Goal: Information Seeking & Learning: Learn about a topic

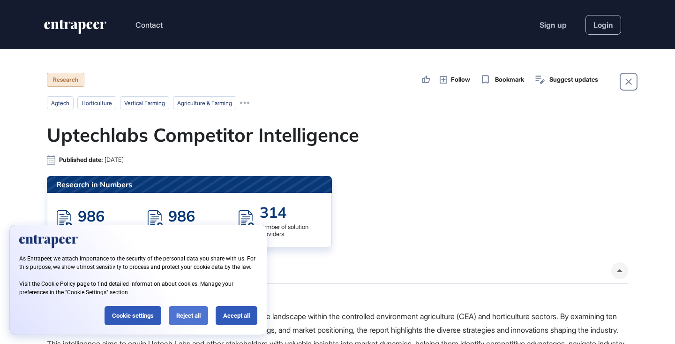
click at [191, 312] on div "Reject all" at bounding box center [188, 315] width 39 height 19
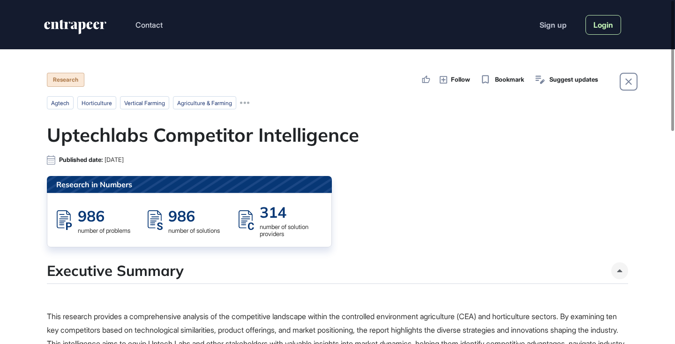
click at [593, 24] on link "Login" at bounding box center [603, 25] width 36 height 20
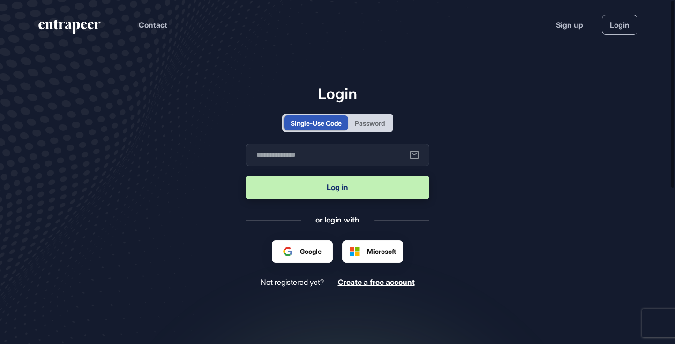
scroll to position [0, 0]
type input "**********"
click at [341, 194] on button "Log in" at bounding box center [338, 187] width 184 height 24
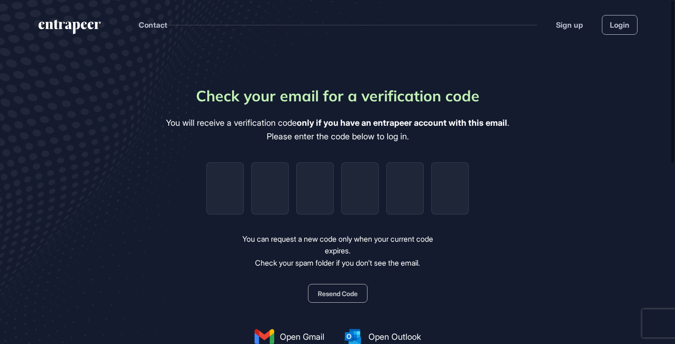
type input "*"
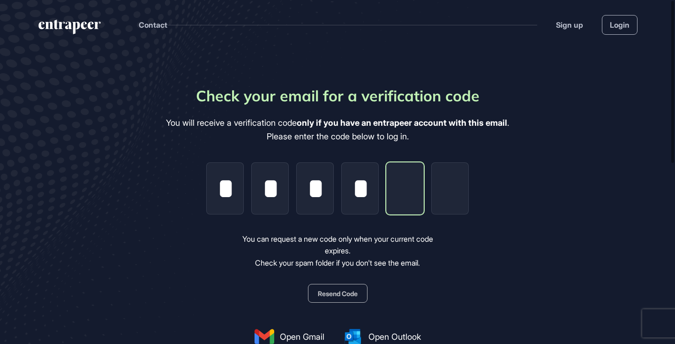
type input "*"
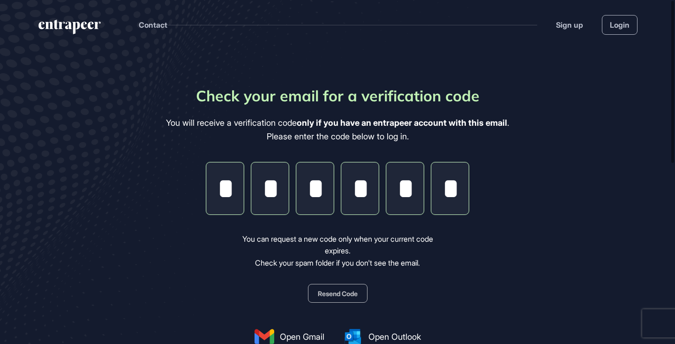
type input "*"
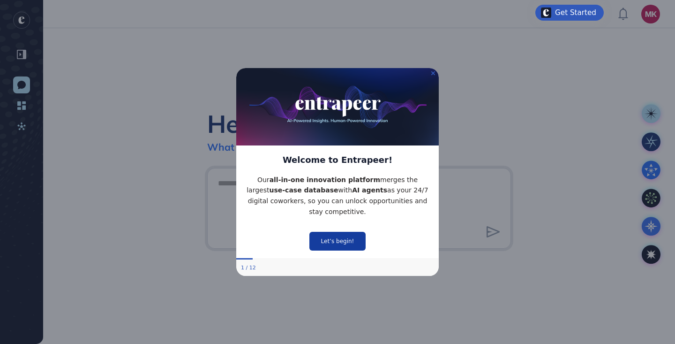
click at [349, 237] on button "Let’s begin!" at bounding box center [337, 241] width 56 height 19
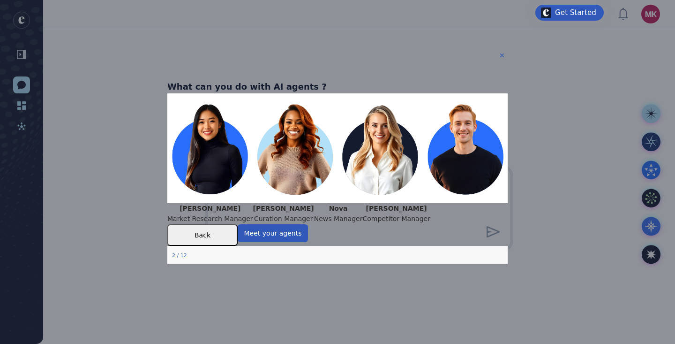
click at [502, 54] on icon "Close Preview" at bounding box center [502, 55] width 4 height 4
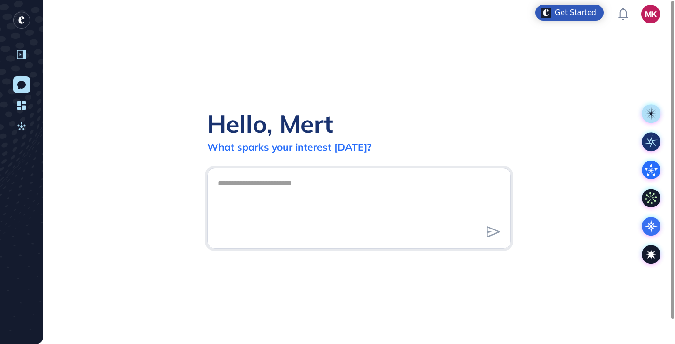
click at [23, 52] on icon at bounding box center [21, 54] width 9 height 9
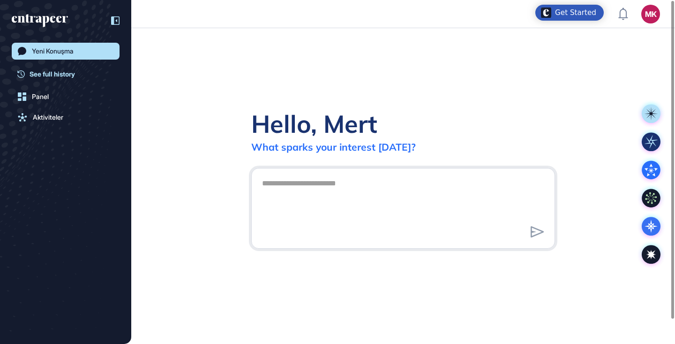
click at [46, 77] on span "See full history" at bounding box center [52, 74] width 45 height 10
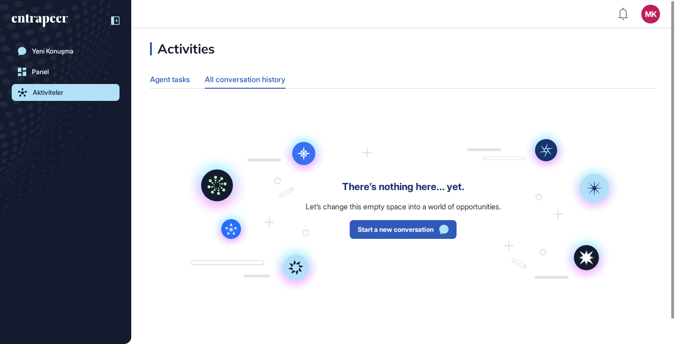
click at [173, 77] on div "Agent tasks" at bounding box center [170, 79] width 40 height 18
click at [57, 54] on div "Yeni Konuşma" at bounding box center [53, 50] width 42 height 7
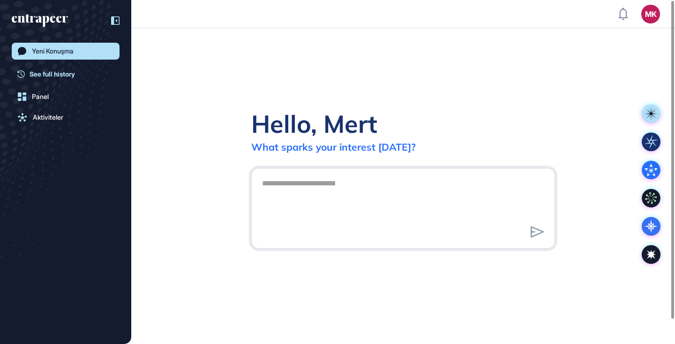
click at [54, 70] on span "See full history" at bounding box center [52, 74] width 45 height 10
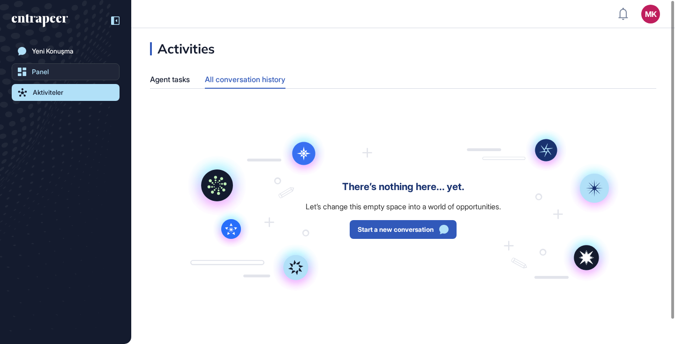
click at [48, 79] on link "Panel" at bounding box center [66, 71] width 108 height 17
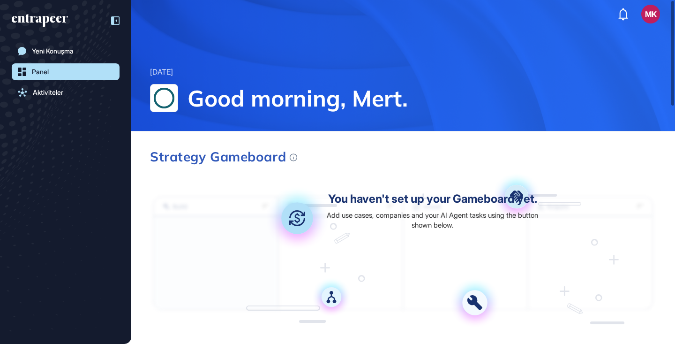
click at [652, 20] on div "MK" at bounding box center [650, 14] width 19 height 19
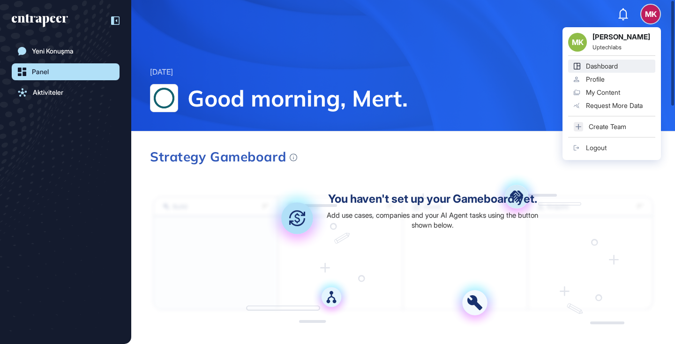
click at [615, 67] on div "Dashboard" at bounding box center [602, 65] width 32 height 7
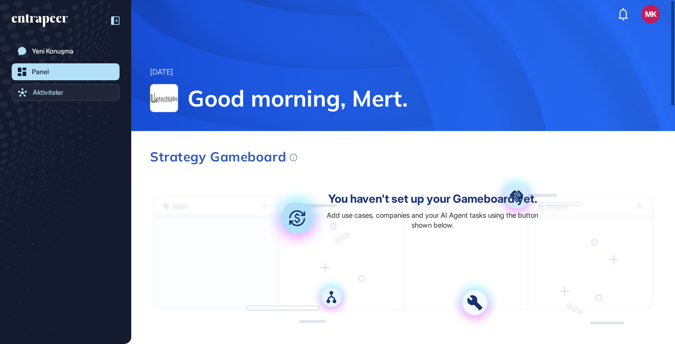
click at [24, 94] on icon at bounding box center [22, 92] width 9 height 8
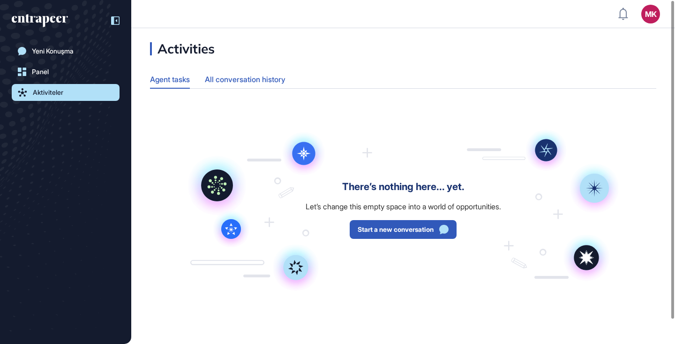
click at [240, 81] on div "All conversation history" at bounding box center [245, 79] width 81 height 18
click at [176, 78] on div "Agent tasks" at bounding box center [170, 79] width 40 height 18
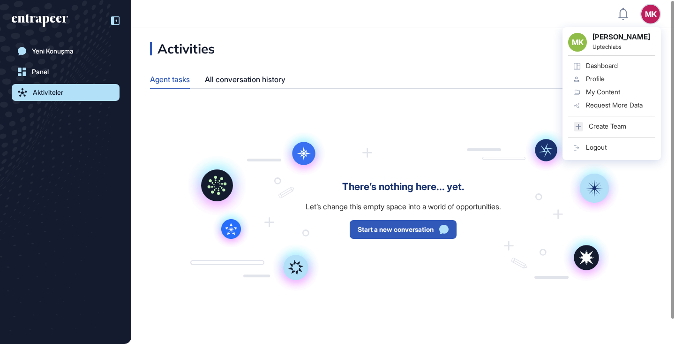
click at [620, 92] on div "My Content" at bounding box center [603, 91] width 34 height 7
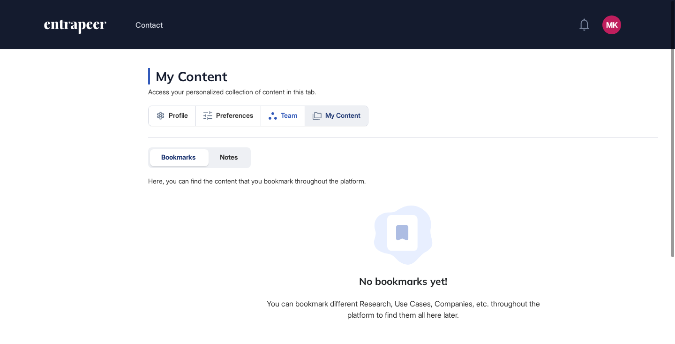
click at [291, 112] on span "Team" at bounding box center [289, 115] width 16 height 7
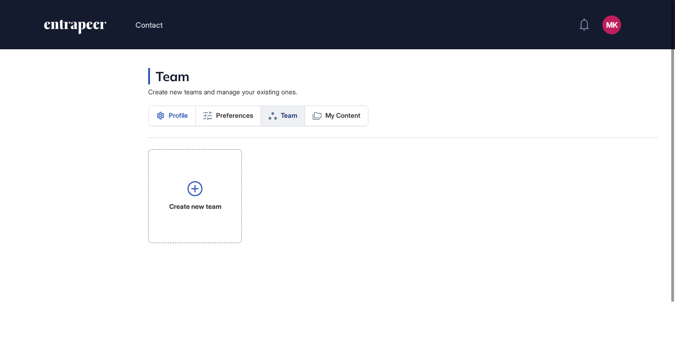
click at [175, 117] on span "Profile" at bounding box center [178, 115] width 19 height 7
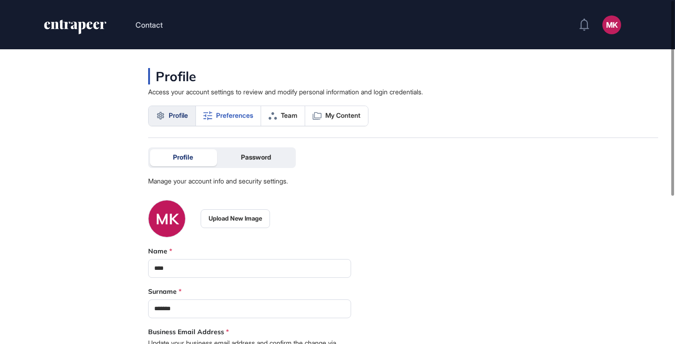
click at [220, 119] on link "Preferences" at bounding box center [228, 116] width 65 height 20
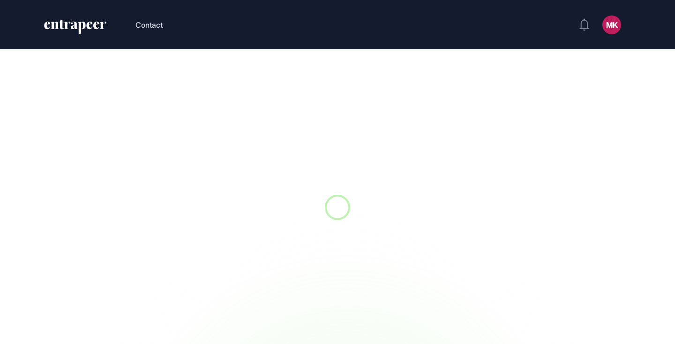
scroll to position [0, 0]
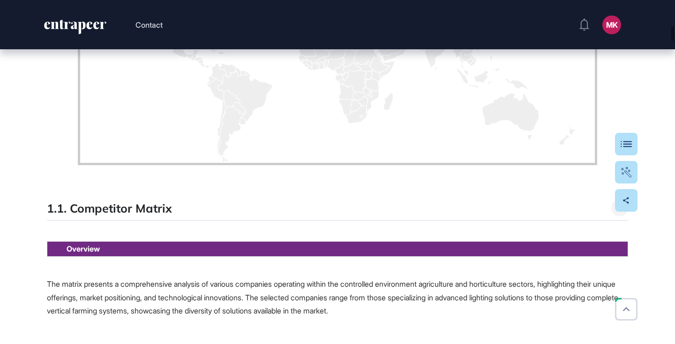
scroll to position [4964, 0]
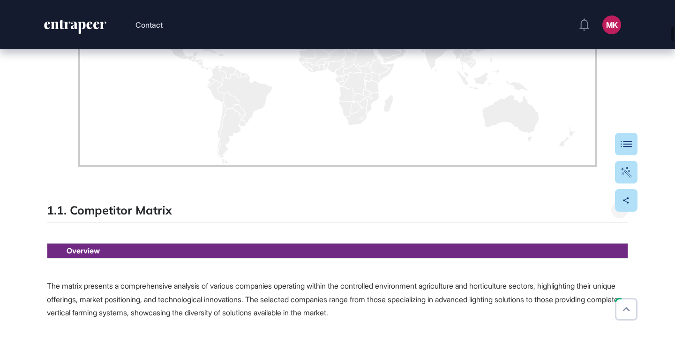
click at [301, 142] on img at bounding box center [337, 20] width 519 height 294
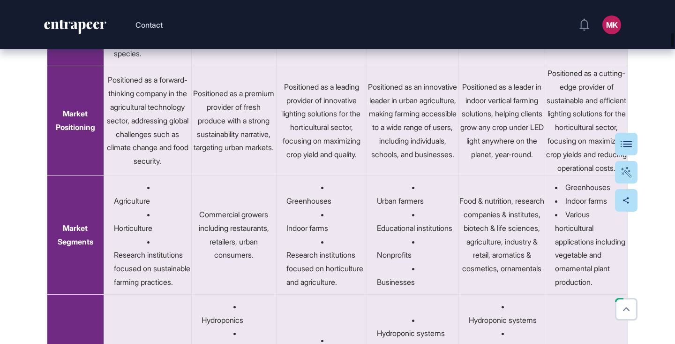
scroll to position [5698, 0]
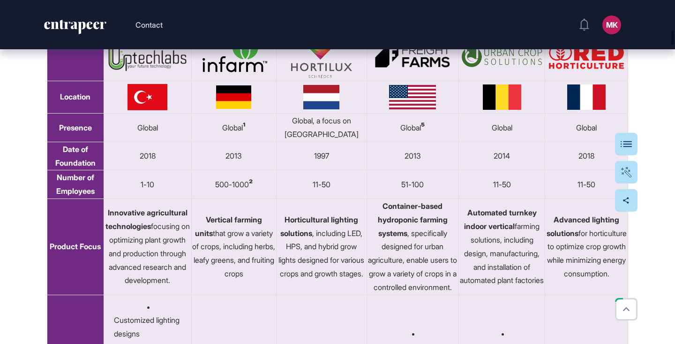
click at [235, 73] on img at bounding box center [233, 56] width 69 height 33
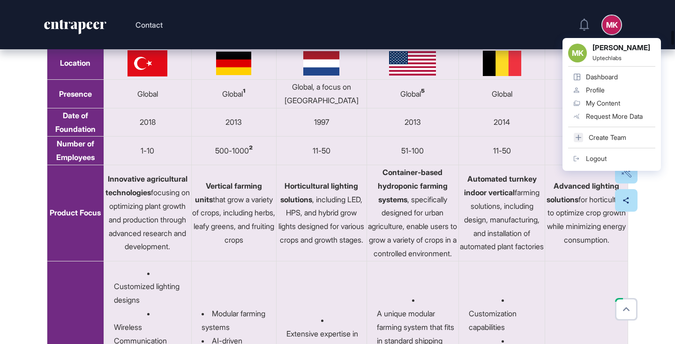
scroll to position [5770, 0]
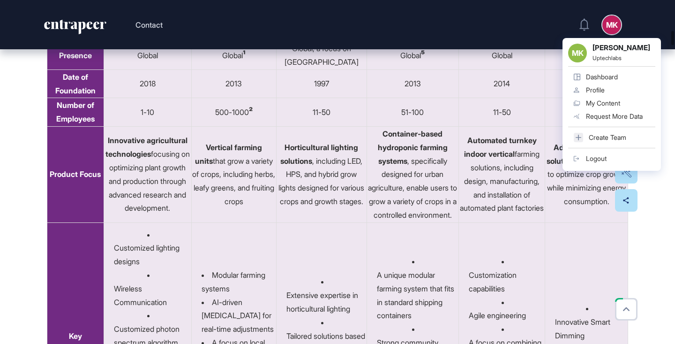
click at [246, 60] on span "¹" at bounding box center [244, 54] width 3 height 11
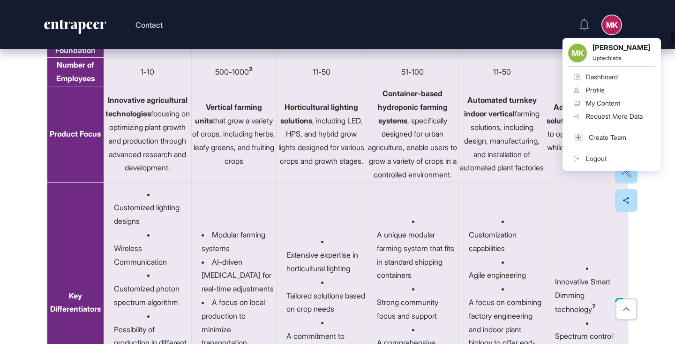
scroll to position [5819, 0]
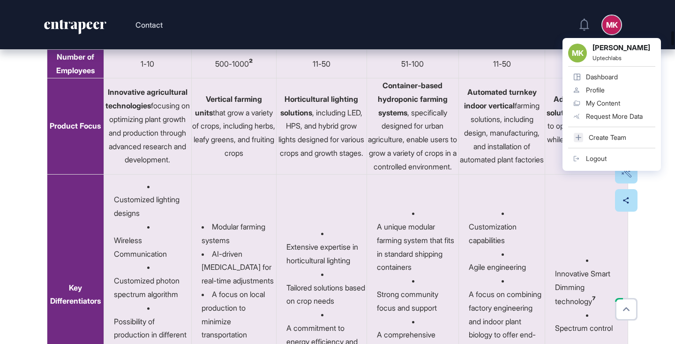
drag, startPoint x: 228, startPoint y: 190, endPoint x: 297, endPoint y: 194, distance: 69.0
click at [297, 50] on tr "Date of Foundation 2018 2013 1997 2013 2014 2018" at bounding box center [337, 35] width 581 height 29
click at [310, 50] on td "1997" at bounding box center [321, 35] width 90 height 29
drag, startPoint x: 307, startPoint y: 187, endPoint x: 357, endPoint y: 191, distance: 50.8
click at [357, 50] on td "1997" at bounding box center [321, 35] width 90 height 29
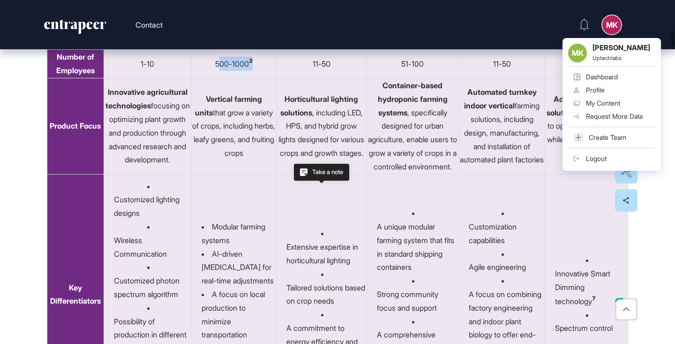
drag, startPoint x: 219, startPoint y: 218, endPoint x: 257, endPoint y: 216, distance: 37.6
click at [257, 78] on td "500-1000 ²" at bounding box center [234, 64] width 85 height 29
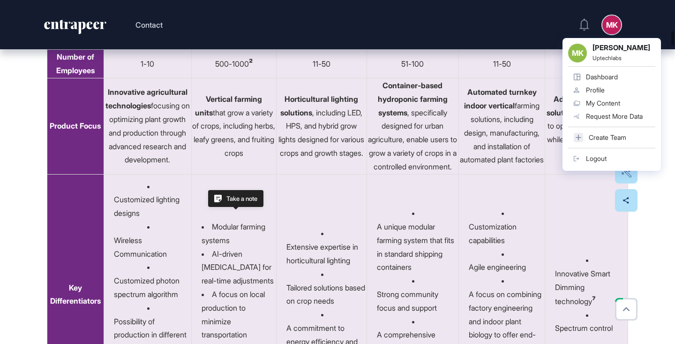
click at [328, 78] on td "11-50" at bounding box center [321, 64] width 90 height 29
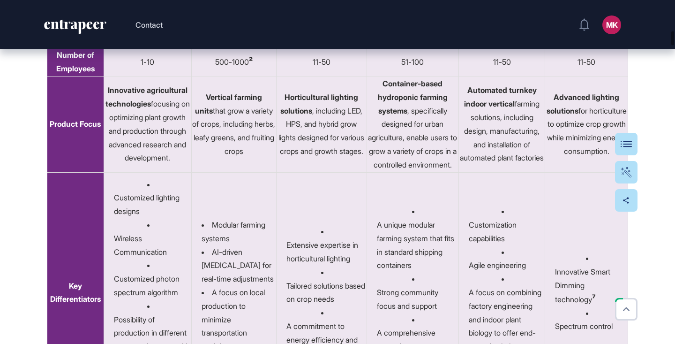
scroll to position [5822, 0]
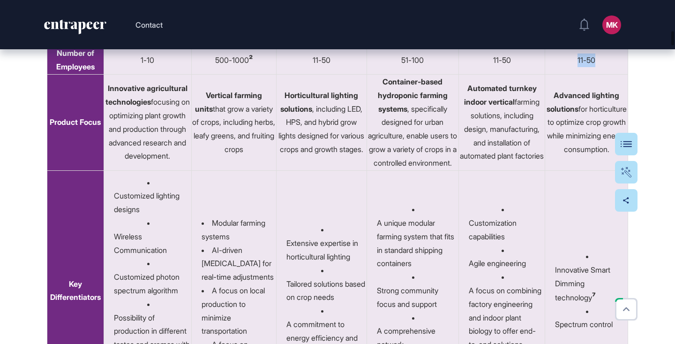
drag, startPoint x: 574, startPoint y: 213, endPoint x: 607, endPoint y: 210, distance: 33.4
click at [607, 75] on td "11-50" at bounding box center [586, 60] width 83 height 29
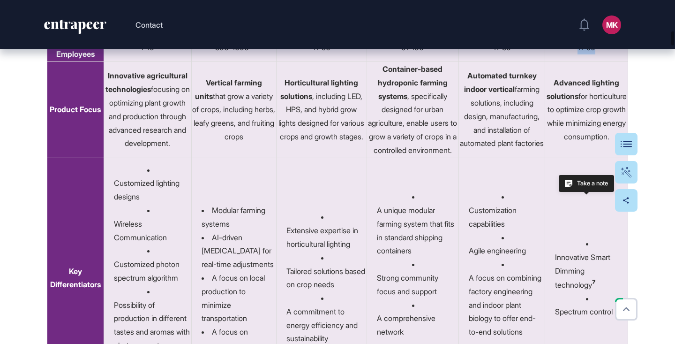
scroll to position [5855, 0]
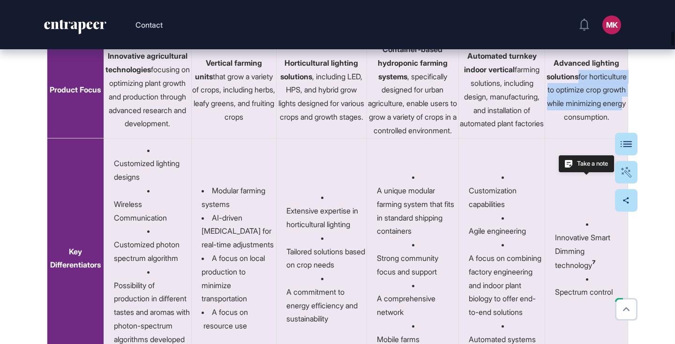
drag, startPoint x: 597, startPoint y: 225, endPoint x: 612, endPoint y: 262, distance: 38.9
click at [612, 138] on td "Advanced lighting solutions for horticulture to optimize crop growth while mini…" at bounding box center [586, 90] width 83 height 96
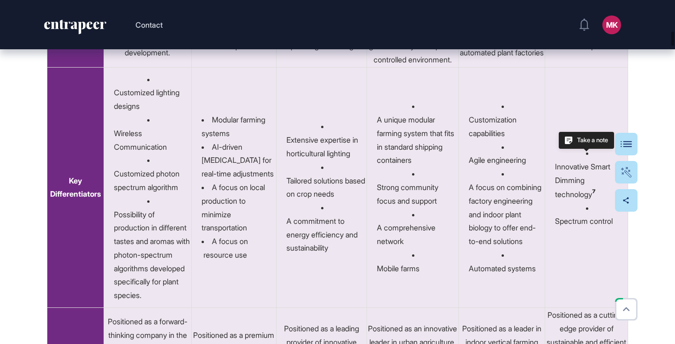
scroll to position [5964, 0]
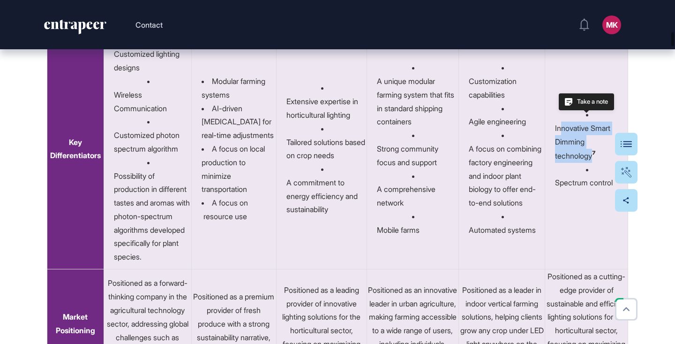
drag, startPoint x: 568, startPoint y: 270, endPoint x: 595, endPoint y: 292, distance: 34.4
click at [595, 162] on div "Innovative Smart Dimming technology ⁷" at bounding box center [591, 141] width 72 height 41
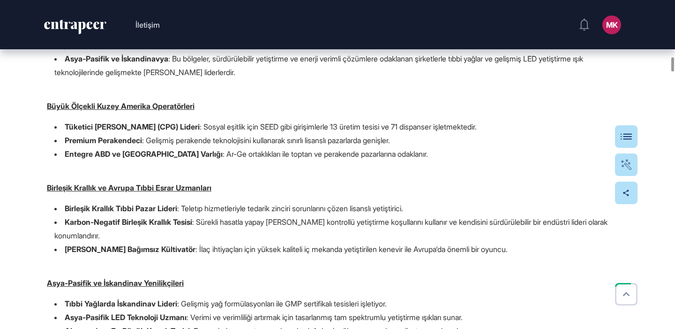
scroll to position [11323, 0]
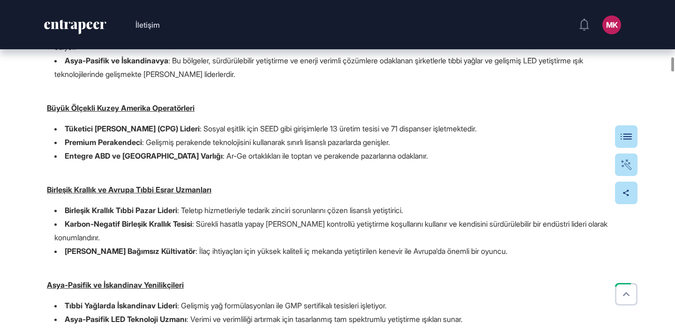
drag, startPoint x: 139, startPoint y: 201, endPoint x: 173, endPoint y: 232, distance: 45.5
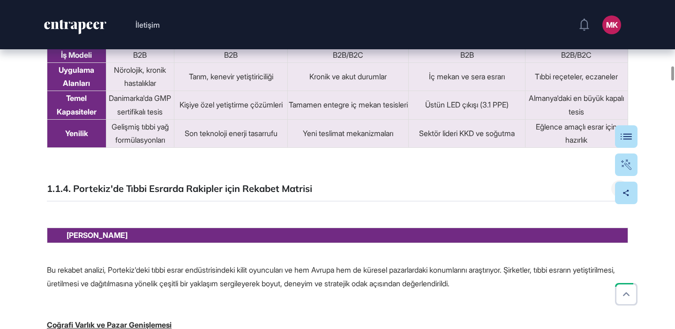
scroll to position [13128, 0]
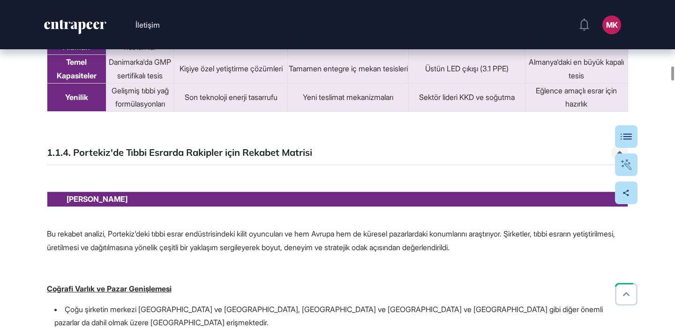
drag, startPoint x: 70, startPoint y: 173, endPoint x: 225, endPoint y: 175, distance: 154.2
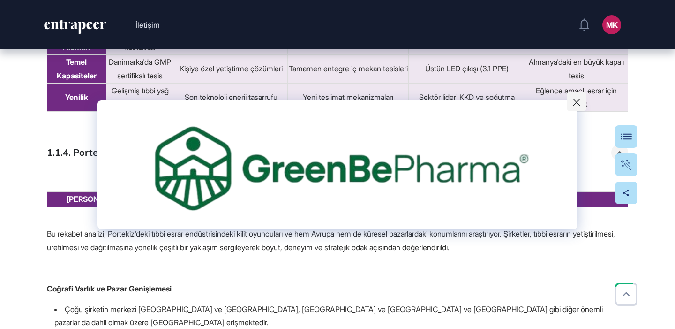
click at [573, 103] on icon at bounding box center [576, 101] width 7 height 7
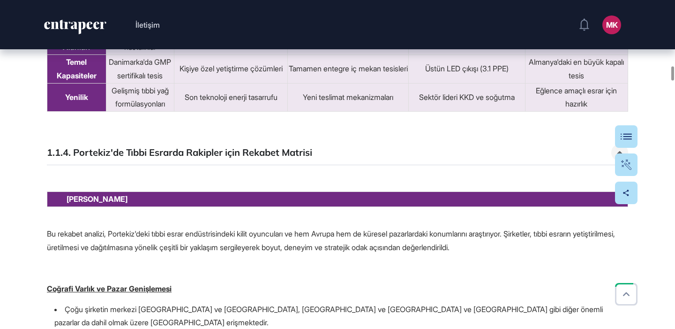
scroll to position [13212, 0]
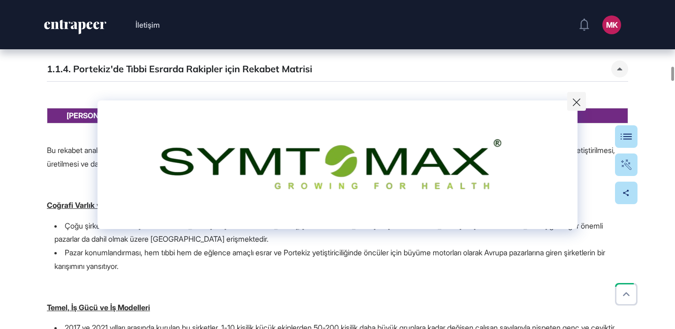
click at [584, 99] on button at bounding box center [576, 101] width 19 height 19
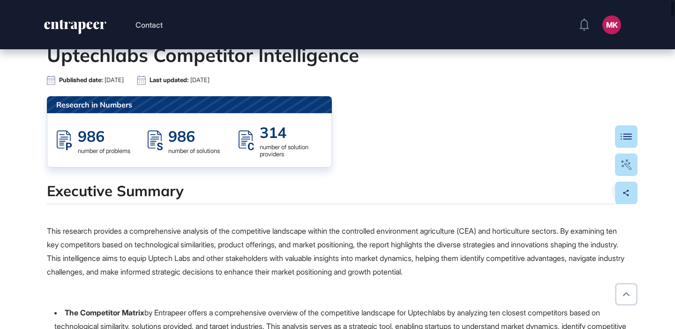
scroll to position [90, 0]
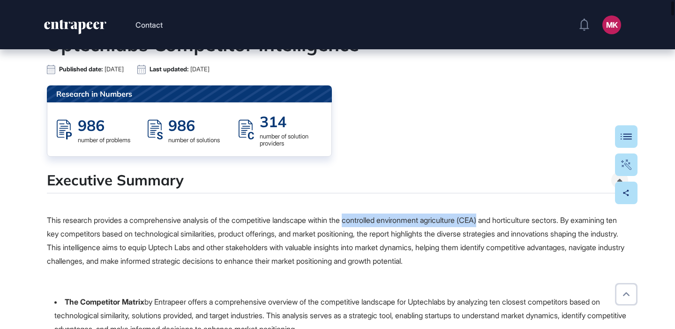
drag, startPoint x: 364, startPoint y: 220, endPoint x: 507, endPoint y: 221, distance: 143.0
click at [507, 221] on p "This research provides a comprehensive analysis of the competitive landscape wi…" at bounding box center [337, 240] width 581 height 54
copy p "controlled environment agriculture (CEA)"
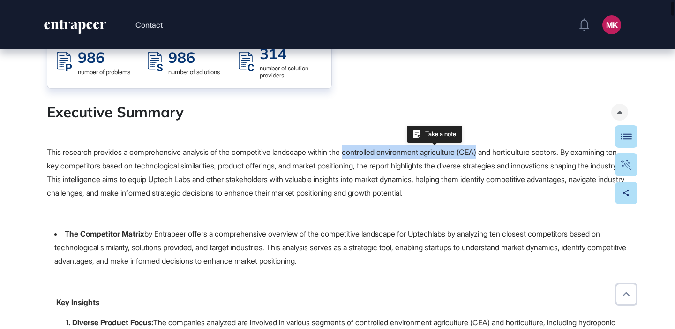
scroll to position [160, 0]
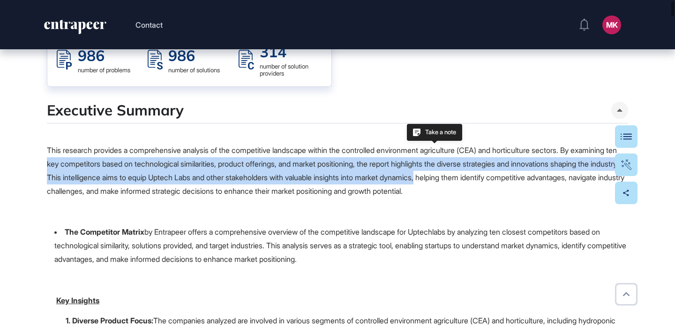
drag, startPoint x: 104, startPoint y: 165, endPoint x: 559, endPoint y: 171, distance: 455.2
click at [559, 171] on p "This research provides a comprehensive analysis of the competitive landscape wi…" at bounding box center [337, 170] width 581 height 54
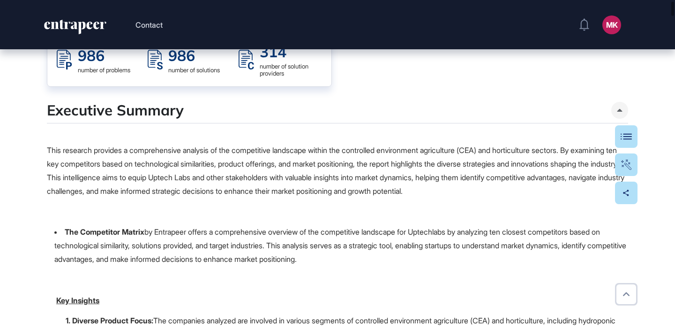
scroll to position [171, 0]
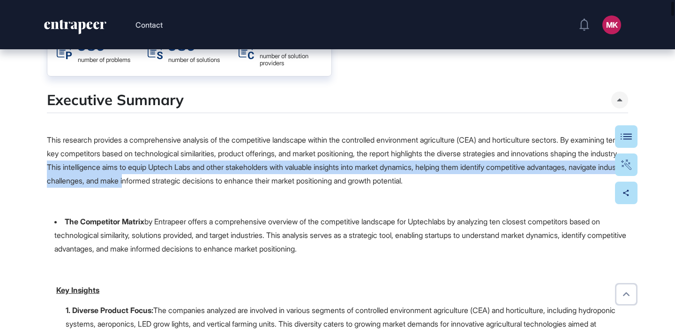
drag, startPoint x: 167, startPoint y: 165, endPoint x: 308, endPoint y: 172, distance: 141.2
click at [308, 172] on p "This research provides a comprehensive analysis of the competitive landscape wi…" at bounding box center [337, 160] width 581 height 54
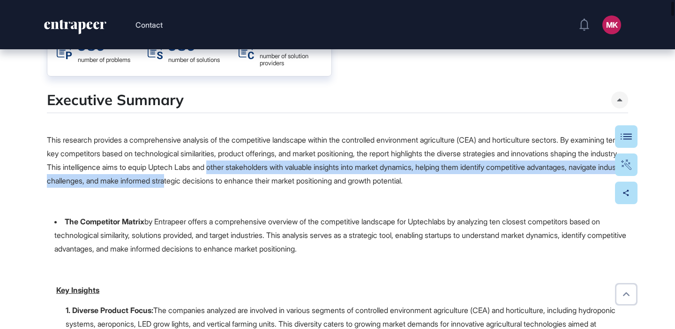
drag, startPoint x: 337, startPoint y: 170, endPoint x: 351, endPoint y: 171, distance: 14.6
click at [351, 171] on p "This research provides a comprehensive analysis of the competitive landscape wi…" at bounding box center [337, 160] width 581 height 54
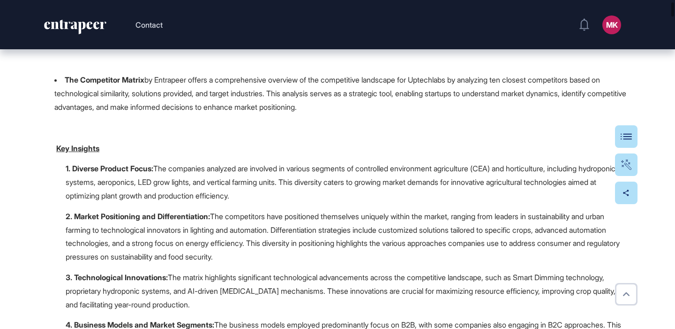
scroll to position [294, 0]
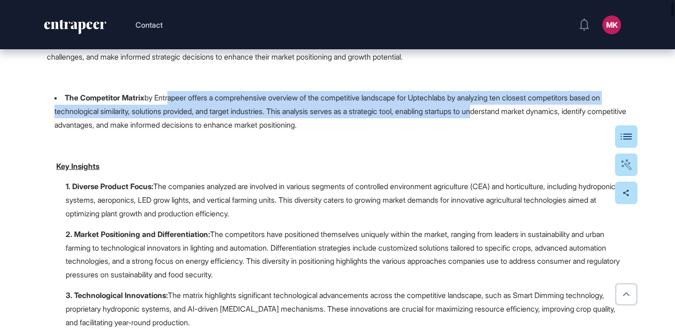
drag, startPoint x: 171, startPoint y: 95, endPoint x: 513, endPoint y: 100, distance: 342.2
click at [513, 100] on li "The Competitor Matrix by Entrapeer offers a comprehensive overview of the compe…" at bounding box center [341, 111] width 574 height 40
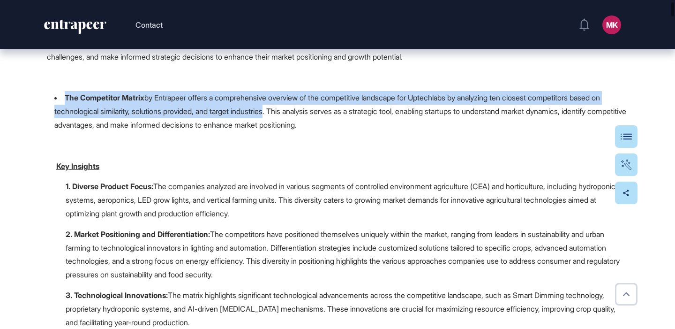
drag, startPoint x: 291, startPoint y: 110, endPoint x: 57, endPoint y: 95, distance: 234.3
click at [57, 95] on li "The Competitor Matrix by Entrapeer offers a comprehensive overview of the compe…" at bounding box center [341, 111] width 574 height 40
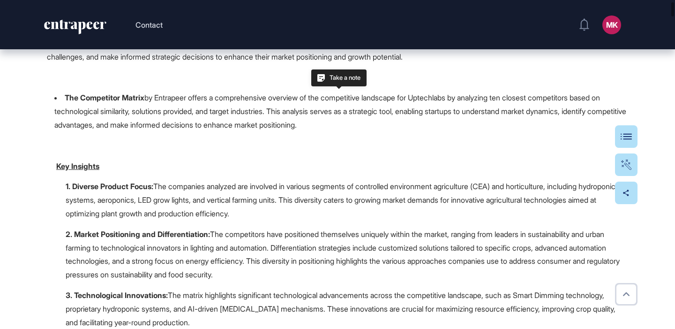
click at [417, 123] on li "The Competitor Matrix by Entrapeer offers a comprehensive overview of the compe…" at bounding box center [341, 111] width 574 height 40
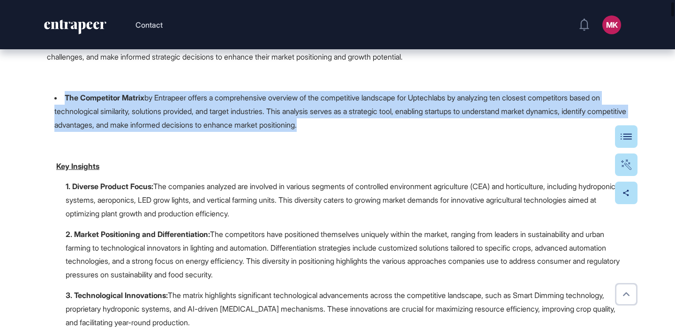
drag, startPoint x: 61, startPoint y: 97, endPoint x: 419, endPoint y: 125, distance: 358.8
click at [419, 125] on li "The Competitor Matrix by Entrapeer offers a comprehensive overview of the compe…" at bounding box center [341, 111] width 574 height 40
click at [419, 128] on li "The Competitor Matrix by Entrapeer offers a comprehensive overview of the compe…" at bounding box center [341, 111] width 574 height 40
drag, startPoint x: 411, startPoint y: 125, endPoint x: 63, endPoint y: 94, distance: 349.2
click at [63, 94] on li "The Competitor Matrix by Entrapeer offers a comprehensive overview of the compe…" at bounding box center [341, 111] width 574 height 40
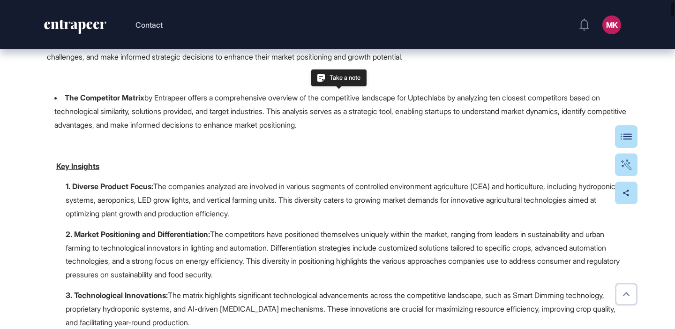
click at [114, 127] on li "The Competitor Matrix by Entrapeer offers a comprehensive overview of the compe…" at bounding box center [341, 111] width 574 height 40
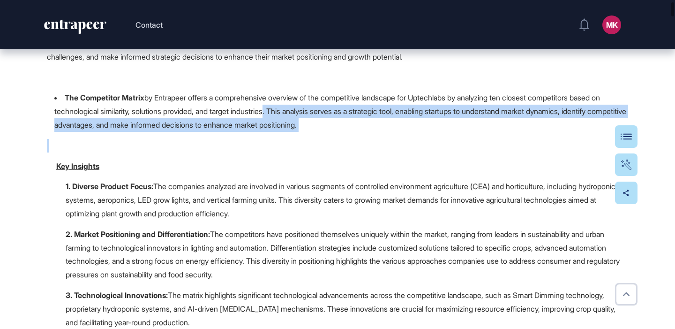
drag, startPoint x: 293, startPoint y: 110, endPoint x: 410, endPoint y: 129, distance: 117.9
drag, startPoint x: 292, startPoint y: 105, endPoint x: 418, endPoint y: 114, distance: 125.9
click at [418, 114] on li "The Competitor Matrix by Entrapeer offers a comprehensive overview of the compe…" at bounding box center [341, 111] width 574 height 40
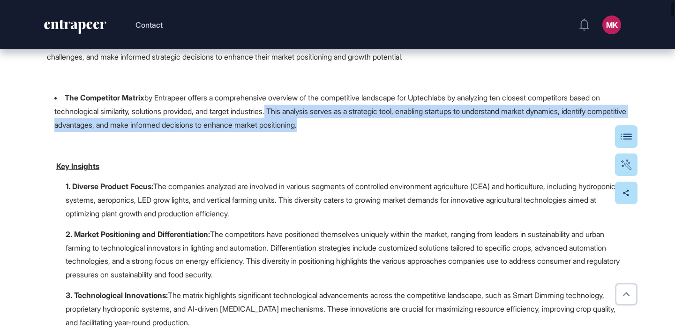
click at [418, 114] on li "The Competitor Matrix by Entrapeer offers a comprehensive overview of the compe…" at bounding box center [341, 111] width 574 height 40
drag, startPoint x: 324, startPoint y: 119, endPoint x: 295, endPoint y: 112, distance: 29.4
click at [295, 112] on li "The Competitor Matrix by Entrapeer offers a comprehensive overview of the compe…" at bounding box center [341, 111] width 574 height 40
click at [277, 128] on li "The Competitor Matrix by Entrapeer offers a comprehensive overview of the compe…" at bounding box center [341, 111] width 574 height 40
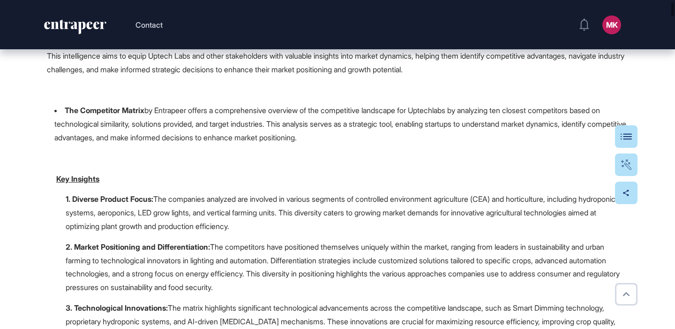
scroll to position [296, 0]
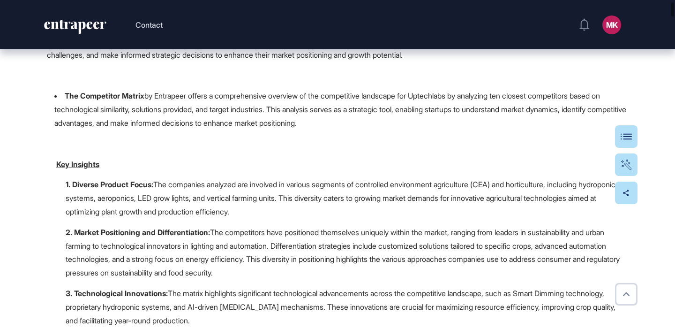
drag, startPoint x: 147, startPoint y: 95, endPoint x: 376, endPoint y: 103, distance: 229.4
click at [376, 103] on li "The Competitor Matrix by Entrapeer offers a comprehensive overview of the compe…" at bounding box center [341, 109] width 574 height 40
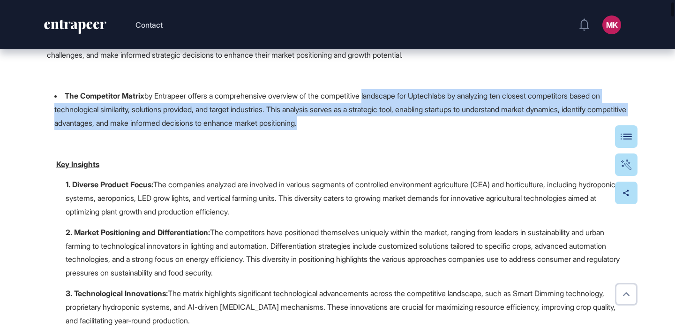
drag, startPoint x: 378, startPoint y: 96, endPoint x: 385, endPoint y: 117, distance: 22.2
click at [385, 117] on li "The Competitor Matrix by Entrapeer offers a comprehensive overview of the compe…" at bounding box center [341, 109] width 574 height 40
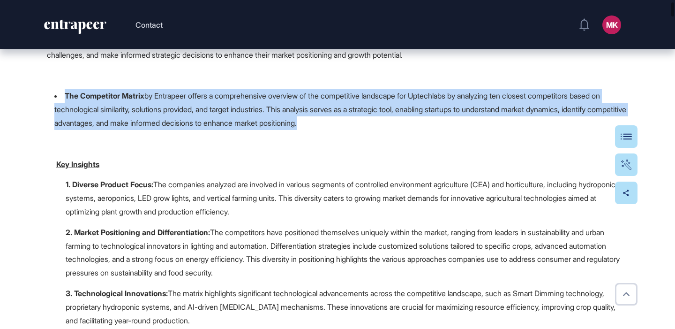
drag, startPoint x: 394, startPoint y: 123, endPoint x: 62, endPoint y: 91, distance: 333.4
click at [62, 91] on li "The Competitor Matrix by Entrapeer offers a comprehensive overview of the compe…" at bounding box center [341, 109] width 574 height 40
click at [65, 94] on strong "The Competitor Matrix" at bounding box center [105, 95] width 80 height 9
drag, startPoint x: 66, startPoint y: 92, endPoint x: 407, endPoint y: 120, distance: 342.3
click at [407, 120] on li "The Competitor Matrix by Entrapeer offers a comprehensive overview of the compe…" at bounding box center [341, 109] width 574 height 40
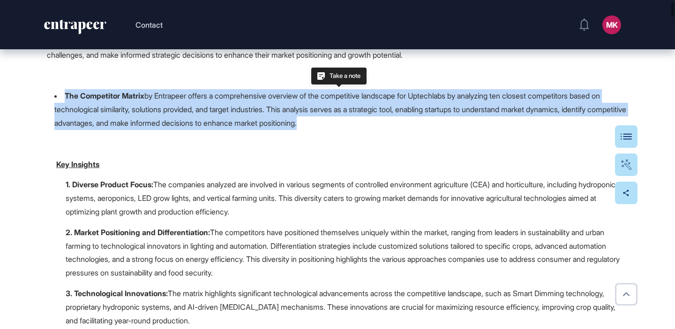
click at [408, 118] on li "The Competitor Matrix by Entrapeer offers a comprehensive overview of the compe…" at bounding box center [341, 109] width 574 height 40
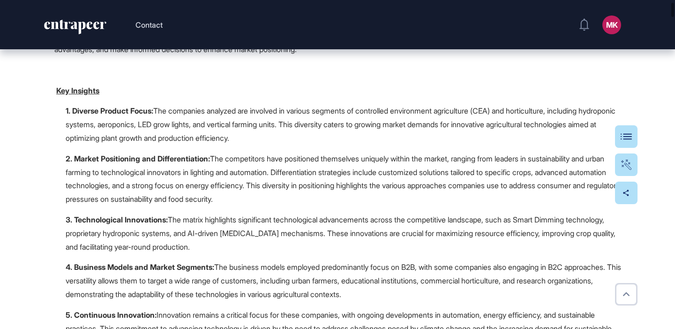
scroll to position [377, 0]
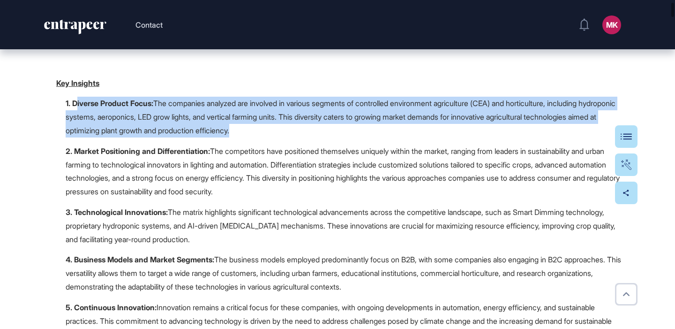
drag, startPoint x: 76, startPoint y: 98, endPoint x: 569, endPoint y: 124, distance: 493.8
click at [569, 124] on p "1. Diverse Product Focus: The companies analyzed are involved in various segmen…" at bounding box center [347, 117] width 562 height 40
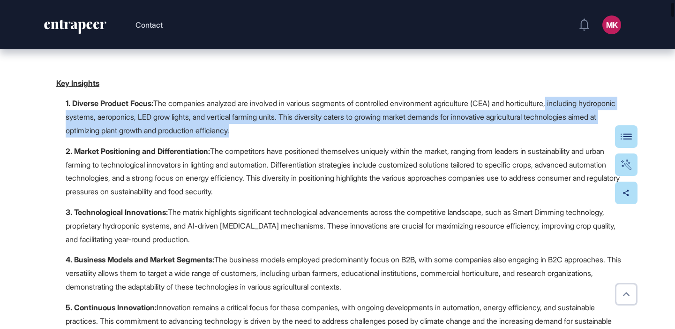
drag, startPoint x: 579, startPoint y: 96, endPoint x: 586, endPoint y: 123, distance: 28.2
click at [586, 123] on p "1. Diverse Product Focus: The companies analyzed are involved in various segmen…" at bounding box center [347, 117] width 562 height 40
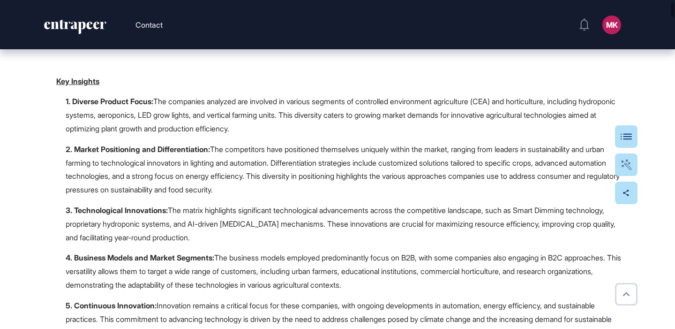
scroll to position [381, 0]
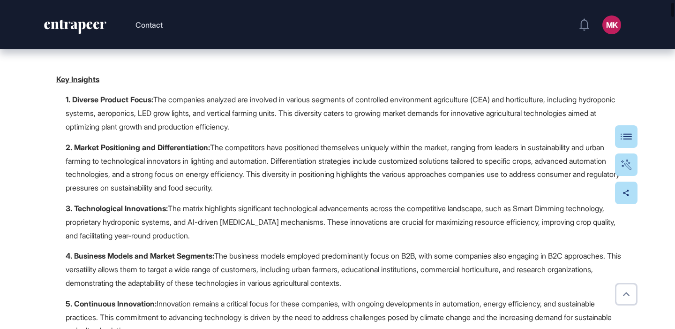
click at [491, 127] on p "1. Diverse Product Focus: The companies analyzed are involved in various segmen…" at bounding box center [347, 113] width 562 height 40
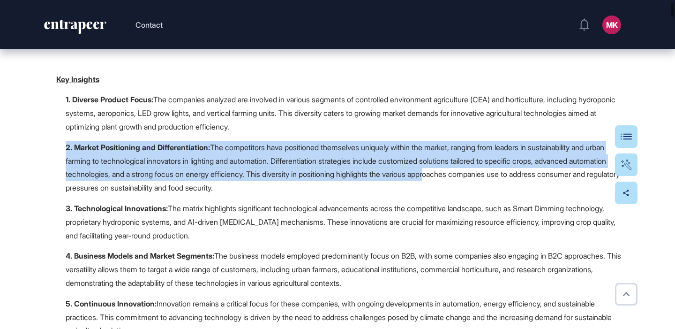
drag, startPoint x: 494, startPoint y: 162, endPoint x: 317, endPoint y: 135, distance: 178.8
click at [317, 141] on p "2. Market Positioning and Differentiation: The competitors have positioned them…" at bounding box center [347, 168] width 562 height 54
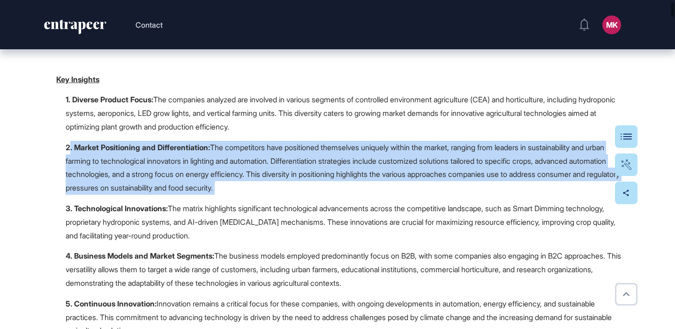
drag, startPoint x: 321, startPoint y: 187, endPoint x: 71, endPoint y: 140, distance: 254.2
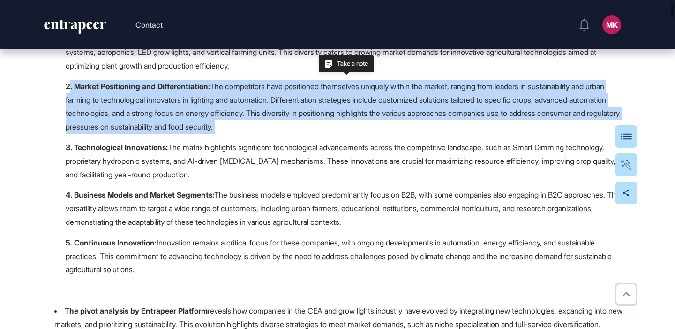
scroll to position [440, 0]
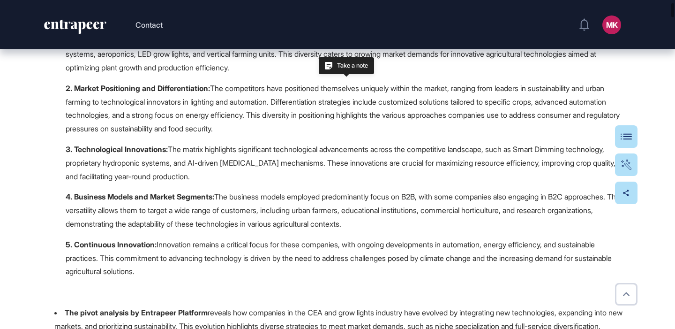
click at [206, 192] on strong "4. Business Models and Market Segments:" at bounding box center [140, 196] width 149 height 9
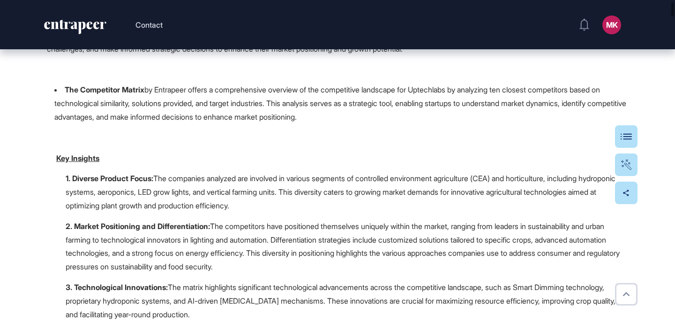
scroll to position [379, 0]
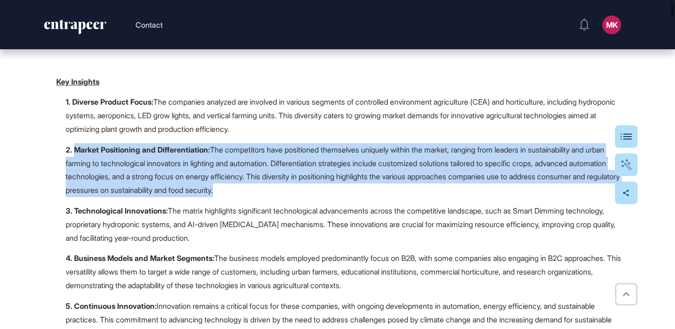
drag, startPoint x: 76, startPoint y: 144, endPoint x: 410, endPoint y: 177, distance: 335.3
click at [410, 177] on p "2. Market Positioning and Differentiation: The competitors have positioned them…" at bounding box center [347, 170] width 562 height 54
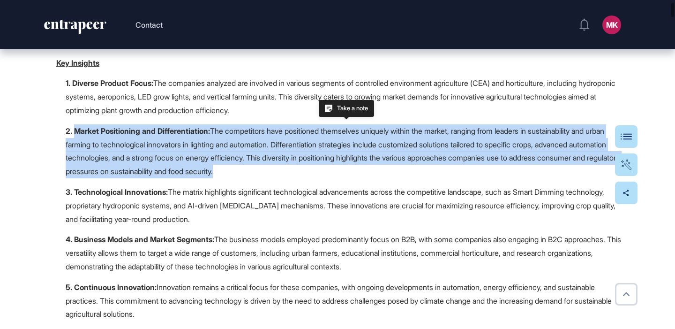
scroll to position [399, 0]
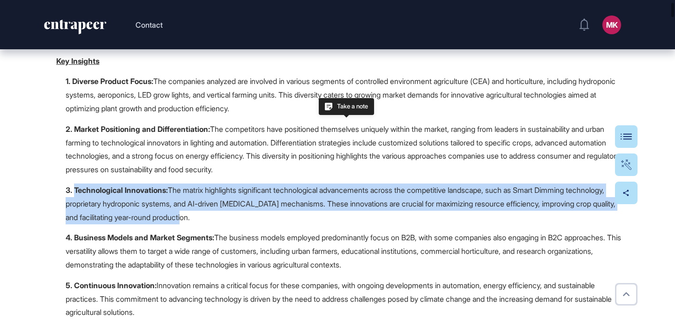
drag, startPoint x: 288, startPoint y: 209, endPoint x: 74, endPoint y: 183, distance: 215.2
click at [74, 183] on p "3. Technological Innovations: The matrix highlights significant technological a…" at bounding box center [347, 203] width 562 height 40
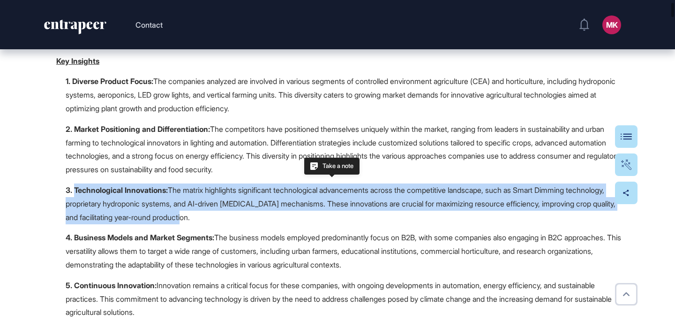
click at [74, 185] on strong "3. Technological Innovations:" at bounding box center [117, 189] width 102 height 9
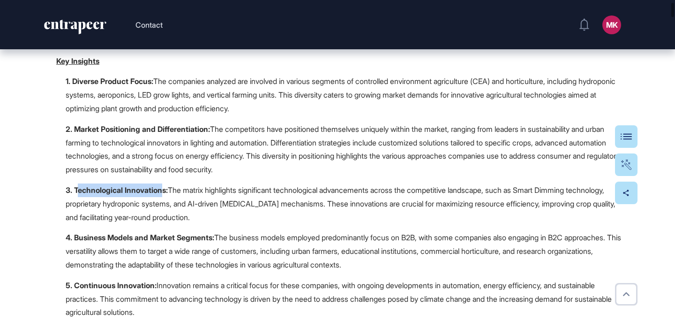
drag, startPoint x: 77, startPoint y: 183, endPoint x: 165, endPoint y: 184, distance: 88.1
click at [165, 185] on strong "3. Technological Innovations:" at bounding box center [117, 189] width 102 height 9
drag, startPoint x: 176, startPoint y: 186, endPoint x: 68, endPoint y: 187, distance: 107.8
click at [68, 187] on p "3. Technological Innovations: The matrix highlights significant technological a…" at bounding box center [347, 203] width 562 height 40
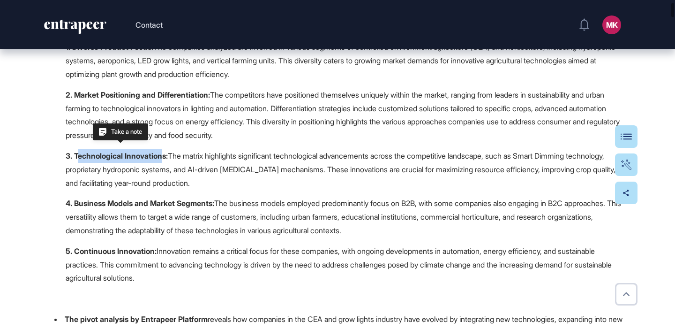
scroll to position [455, 0]
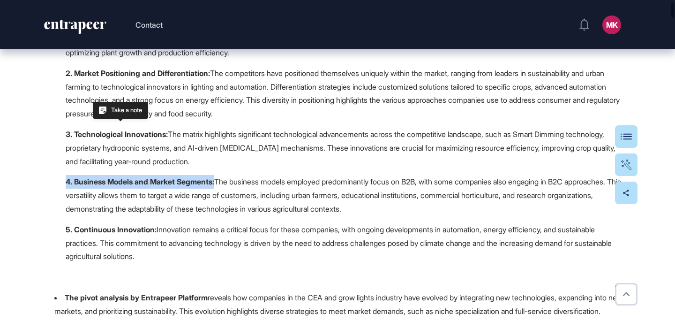
drag, startPoint x: 65, startPoint y: 177, endPoint x: 220, endPoint y: 175, distance: 155.2
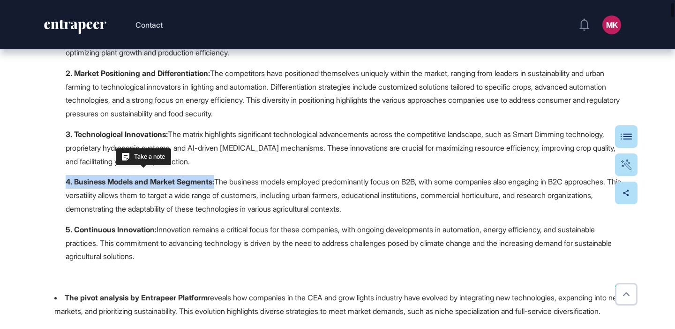
scroll to position [470, 0]
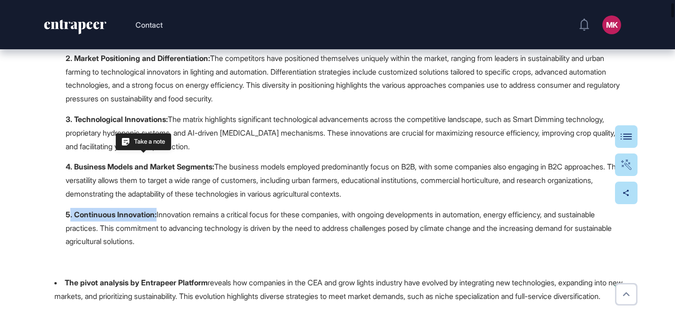
drag, startPoint x: 160, startPoint y: 206, endPoint x: 68, endPoint y: 206, distance: 91.9
click at [68, 210] on strong "5. Continuous Innovation:" at bounding box center [111, 214] width 91 height 9
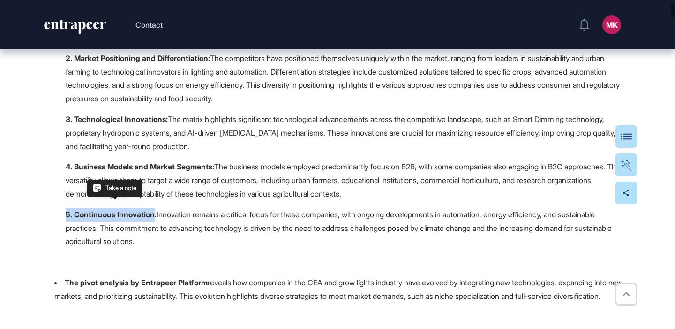
drag, startPoint x: 66, startPoint y: 206, endPoint x: 155, endPoint y: 209, distance: 89.1
click at [155, 210] on strong "5. Continuous Innovation:" at bounding box center [111, 214] width 91 height 9
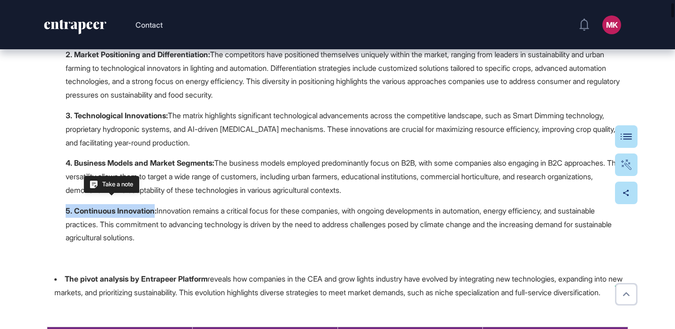
scroll to position [476, 0]
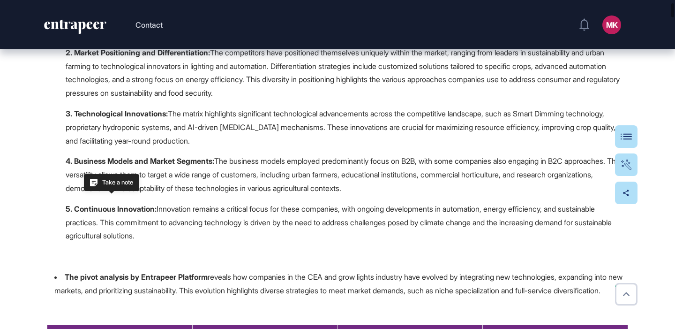
click at [172, 212] on p "5. Continuous Innovation: Innovation remains a critical focus for these compani…" at bounding box center [347, 222] width 562 height 40
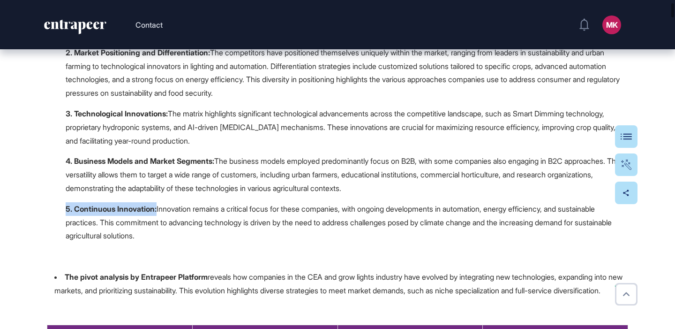
drag, startPoint x: 158, startPoint y: 201, endPoint x: 57, endPoint y: 198, distance: 101.3
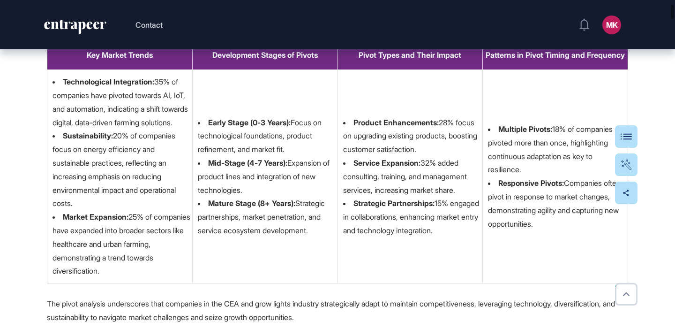
scroll to position [751, 0]
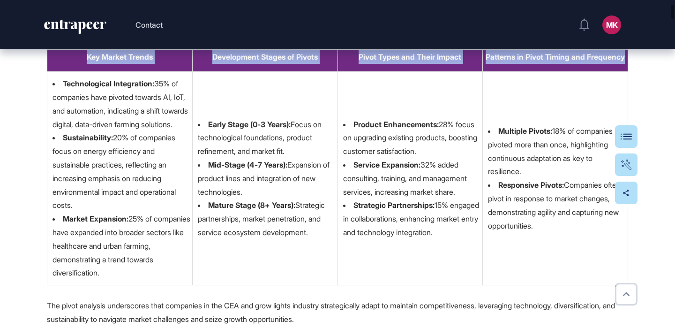
drag, startPoint x: 85, startPoint y: 59, endPoint x: 614, endPoint y: 65, distance: 529.2
click at [614, 65] on tr "Key Market Trends Development Stages of Pivots Pivot Types and Their Impact Pat…" at bounding box center [337, 61] width 581 height 22
click at [614, 64] on p "Patterns in Pivot Timing and Frequency" at bounding box center [555, 57] width 144 height 14
drag, startPoint x: 86, startPoint y: 57, endPoint x: 604, endPoint y: 286, distance: 566.6
click at [604, 285] on tbody "Key Market Trends Development Stages of Pivots Pivot Types and Their Impact Pat…" at bounding box center [337, 167] width 581 height 235
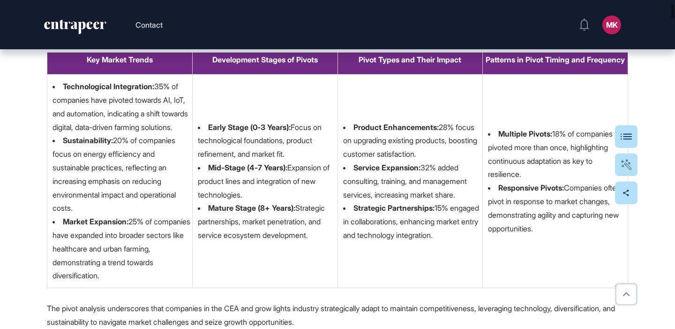
scroll to position [746, 0]
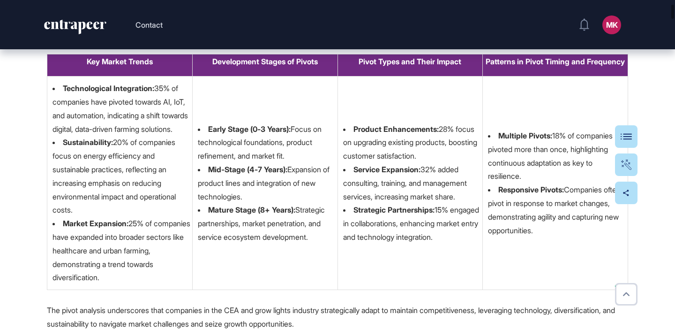
drag, startPoint x: 241, startPoint y: 174, endPoint x: 320, endPoint y: 239, distance: 101.5
click at [320, 239] on ul "Early Stage (0-3 Years): Focus on technological foundations, product refinement…" at bounding box center [267, 182] width 139 height 121
click at [321, 239] on li "Mature Stage (8+ Years): Strategic partnerships, market penetration, and servic…" at bounding box center [267, 223] width 139 height 40
drag, startPoint x: 81, startPoint y: 67, endPoint x: 155, endPoint y: 67, distance: 74.5
click at [155, 67] on p "Key Market Trends" at bounding box center [120, 62] width 144 height 14
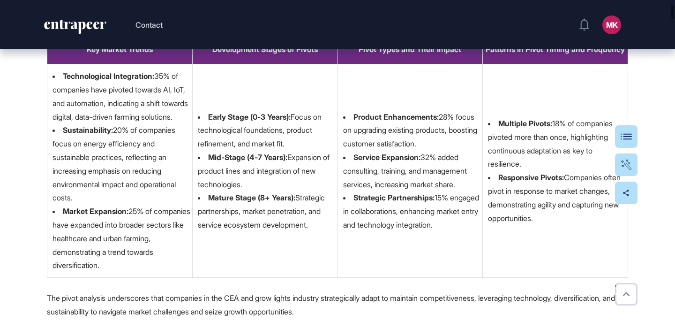
scroll to position [694, 0]
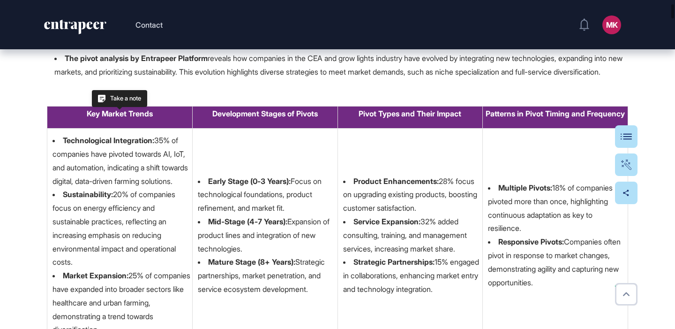
click at [208, 91] on p at bounding box center [337, 93] width 581 height 14
click at [267, 57] on li "The pivot analysis by Entrapeer Platform reveals how companies in the CEA and g…" at bounding box center [341, 65] width 574 height 27
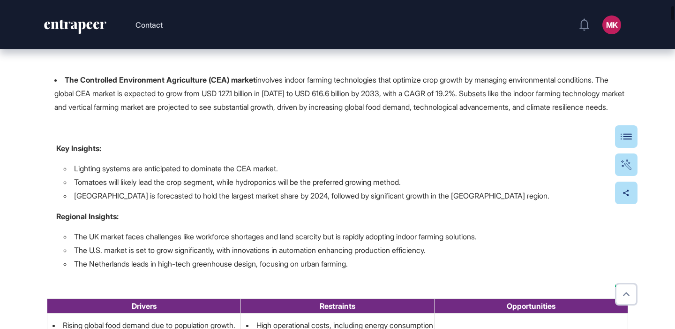
scroll to position [1041, 0]
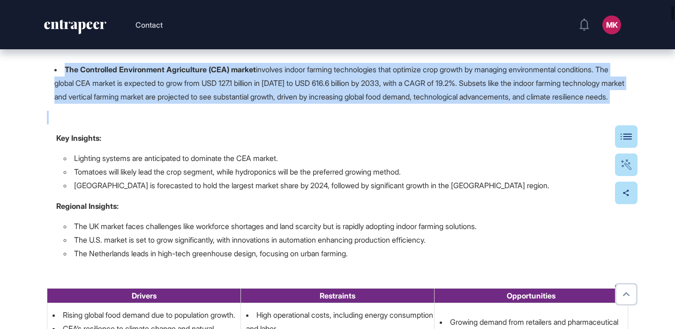
drag, startPoint x: 62, startPoint y: 79, endPoint x: 185, endPoint y: 126, distance: 131.0
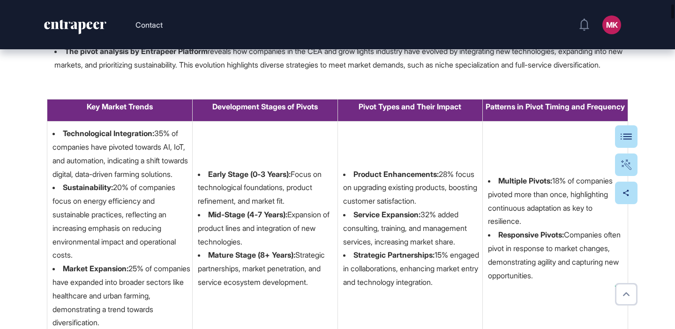
scroll to position [756, 0]
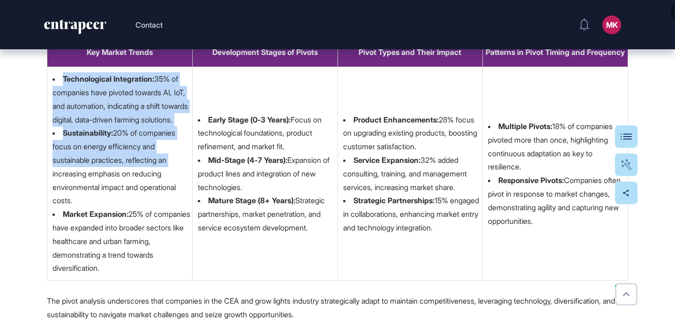
drag, startPoint x: 60, startPoint y: 78, endPoint x: 173, endPoint y: 170, distance: 146.6
click at [173, 170] on ul "Technological Integration: 35% of companies have pivoted towards AI, IoT, and a…" at bounding box center [121, 173] width 139 height 202
click at [172, 165] on li "Sustainability: 20% of companies focus on energy efficiency and sustainable pra…" at bounding box center [121, 166] width 139 height 81
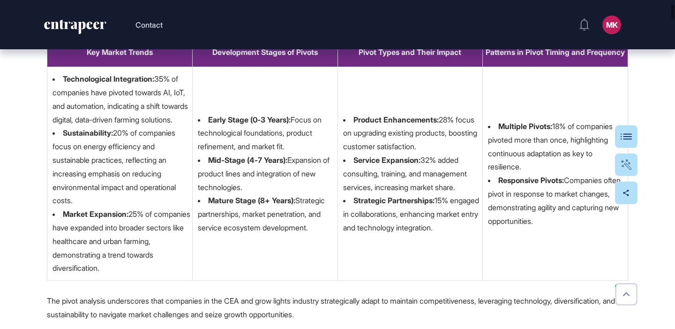
drag, startPoint x: 112, startPoint y: 143, endPoint x: 170, endPoint y: 210, distance: 88.7
click at [170, 207] on li "Sustainability: 20% of companies focus on energy efficiency and sustainable pra…" at bounding box center [121, 166] width 139 height 81
click at [178, 225] on li "Market Expansion: 25% of companies have expanded into broader sectors like heal…" at bounding box center [121, 240] width 139 height 67
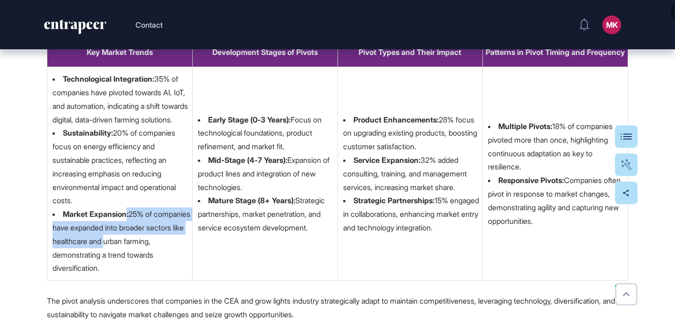
drag, startPoint x: 127, startPoint y: 225, endPoint x: 175, endPoint y: 248, distance: 53.5
click at [175, 248] on li "Market Expansion: 25% of companies have expanded into broader sectors like heal…" at bounding box center [121, 240] width 139 height 67
click at [174, 248] on li "Market Expansion: 25% of companies have expanded into broader sectors like heal…" at bounding box center [121, 240] width 139 height 67
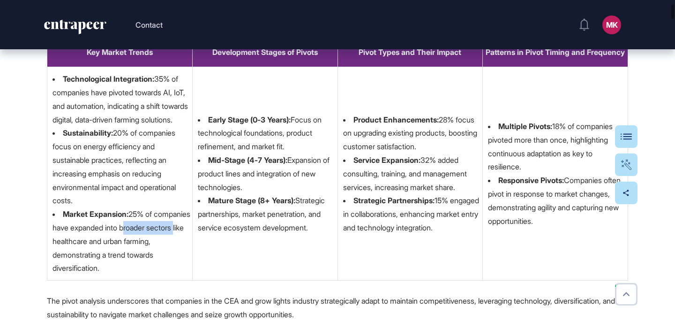
drag, startPoint x: 53, startPoint y: 253, endPoint x: 108, endPoint y: 253, distance: 54.8
click at [108, 253] on li "Market Expansion: 25% of companies have expanded into broader sectors like heal…" at bounding box center [121, 240] width 139 height 67
click at [66, 192] on li "Sustainability: 20% of companies focus on energy efficiency and sustainable pra…" at bounding box center [121, 166] width 139 height 81
click at [134, 207] on li "Sustainability: 20% of companies focus on energy efficiency and sustainable pra…" at bounding box center [121, 166] width 139 height 81
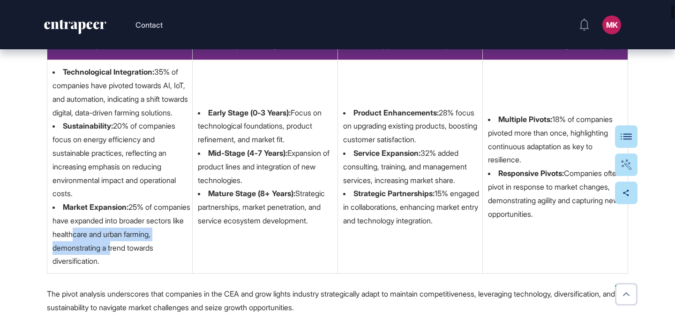
drag, startPoint x: 142, startPoint y: 244, endPoint x: 165, endPoint y: 256, distance: 26.6
click at [165, 256] on li "Market Expansion: 25% of companies have expanded into broader sectors like heal…" at bounding box center [121, 233] width 139 height 67
click at [238, 255] on td "Early Stage (0-3 Years): Focus on technological foundations, product refinement…" at bounding box center [264, 166] width 145 height 213
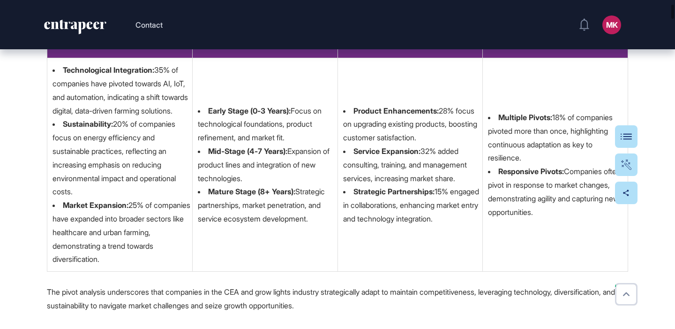
scroll to position [752, 0]
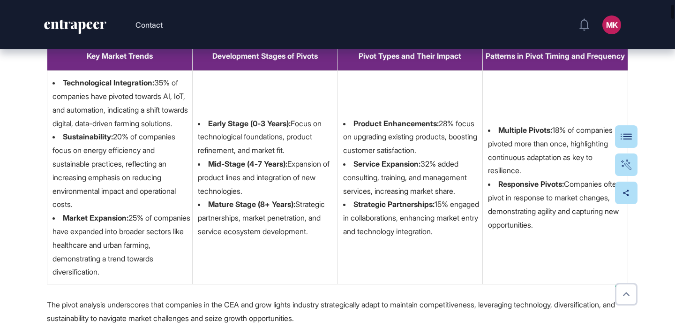
drag, startPoint x: 314, startPoint y: 209, endPoint x: 323, endPoint y: 241, distance: 33.2
click at [323, 238] on ul "Early Stage (0-3 Years): Focus on technological foundations, product refinement…" at bounding box center [267, 177] width 139 height 121
click at [323, 238] on li "Mature Stage (8+ Years): Strategic partnerships, market penetration, and servic…" at bounding box center [267, 217] width 139 height 40
drag, startPoint x: 323, startPoint y: 241, endPoint x: 213, endPoint y: 116, distance: 166.7
click at [213, 116] on td "Early Stage (0-3 Years): Focus on technological foundations, product refinement…" at bounding box center [264, 177] width 145 height 213
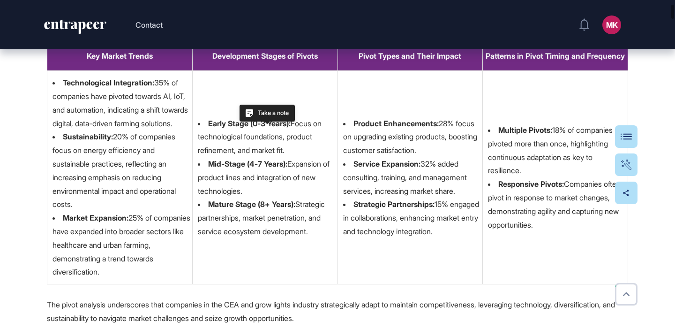
click at [218, 107] on td "Early Stage (0-3 Years): Focus on technological foundations, product refinement…" at bounding box center [264, 177] width 145 height 213
drag, startPoint x: 215, startPoint y: 132, endPoint x: 313, endPoint y: 152, distance: 99.6
click at [313, 152] on li "Early Stage (0-3 Years): Focus on technological foundations, product refinement…" at bounding box center [267, 137] width 139 height 40
click at [313, 155] on li "Early Stage (0-3 Years): Focus on technological foundations, product refinement…" at bounding box center [267, 137] width 139 height 40
drag, startPoint x: 200, startPoint y: 169, endPoint x: 321, endPoint y: 235, distance: 137.8
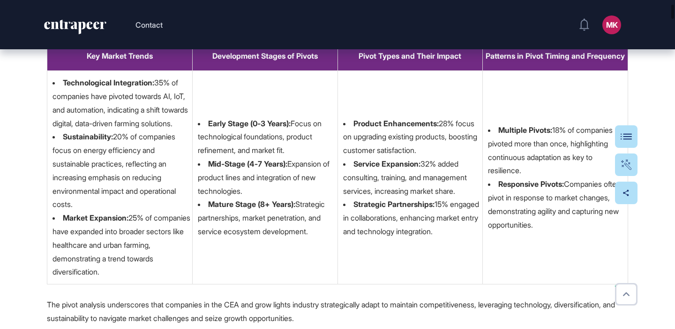
click at [321, 235] on ul "Early Stage (0-3 Years): Focus on technological foundations, product refinement…" at bounding box center [267, 177] width 139 height 121
click at [390, 132] on li "Product Enhancements: 28% focus on upgrading existing products, boosting custom…" at bounding box center [412, 137] width 139 height 40
drag, startPoint x: 351, startPoint y: 122, endPoint x: 464, endPoint y: 253, distance: 173.1
click at [464, 253] on td "Product Enhancements: 28% focus on upgrading existing products, boosting custom…" at bounding box center [409, 177] width 145 height 213
click at [463, 252] on td "Product Enhancements: 28% focus on upgrading existing products, boosting custom…" at bounding box center [409, 177] width 145 height 213
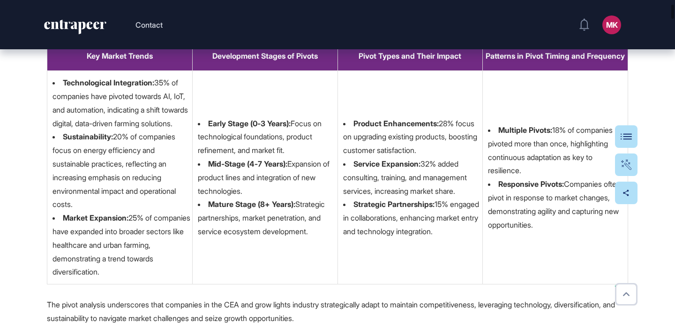
drag, startPoint x: 451, startPoint y: 247, endPoint x: 337, endPoint y: 119, distance: 172.0
click at [337, 119] on td "Product Enhancements: 28% focus on upgrading existing products, boosting custom…" at bounding box center [409, 177] width 145 height 213
click at [403, 138] on li "Product Enhancements: 28% focus on upgrading existing products, boosting custom…" at bounding box center [412, 137] width 139 height 40
drag, startPoint x: 401, startPoint y: 132, endPoint x: 457, endPoint y: 236, distance: 118.3
click at [460, 237] on ul "Product Enhancements: 28% focus on upgrading existing products, boosting custom…" at bounding box center [412, 177] width 139 height 121
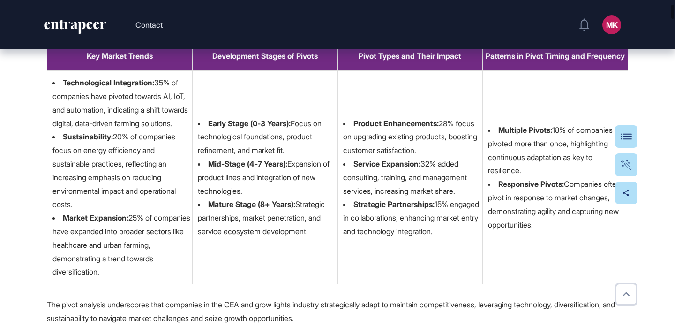
click at [457, 236] on li "Strategic Partnerships: 15% engaged in collaborations, enhancing market entry a…" at bounding box center [412, 217] width 139 height 40
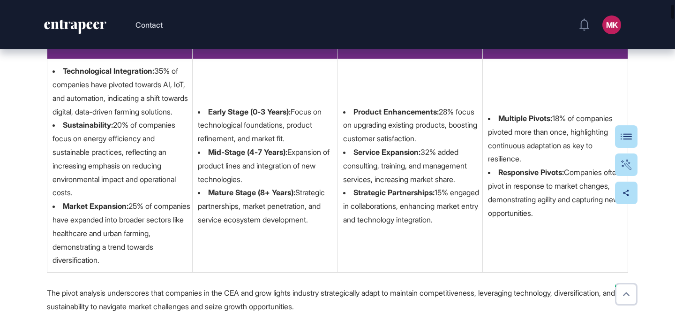
scroll to position [791, 0]
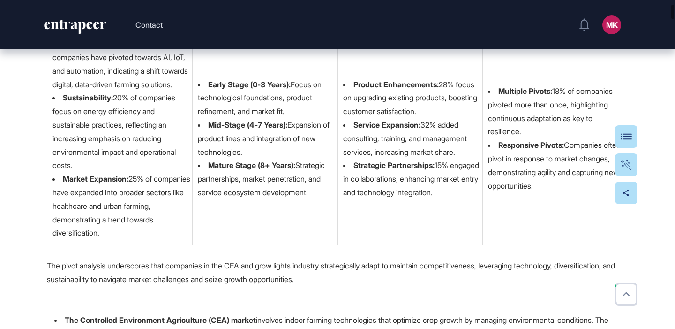
drag, startPoint x: 509, startPoint y: 96, endPoint x: 597, endPoint y: 135, distance: 95.5
click at [597, 135] on li "Multiple Pivots: 18% of companies pivoted more than once, highlighting continuo…" at bounding box center [557, 111] width 139 height 54
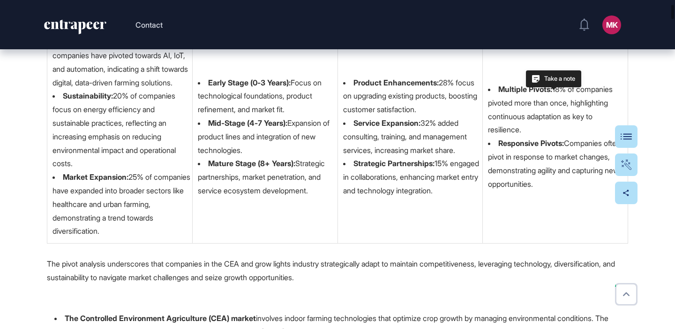
scroll to position [797, 0]
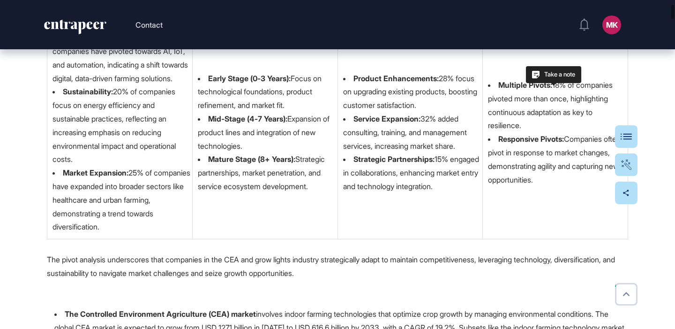
click at [587, 132] on li "Multiple Pivots: 18% of companies pivoted more than once, highlighting continuo…" at bounding box center [557, 105] width 139 height 54
drag, startPoint x: 565, startPoint y: 140, endPoint x: 592, endPoint y: 190, distance: 56.9
click at [592, 186] on li "Responsive Pivots: Companies often pivot in response to market changes, demonst…" at bounding box center [557, 159] width 139 height 54
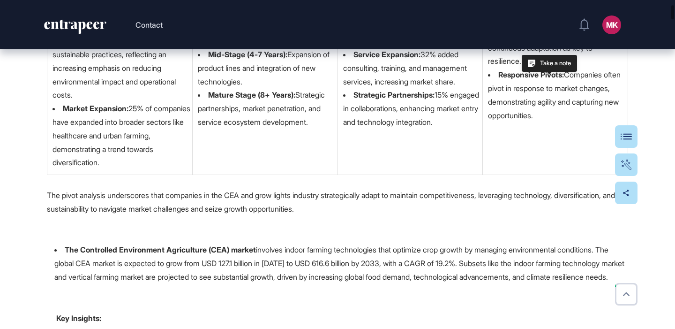
scroll to position [929, 0]
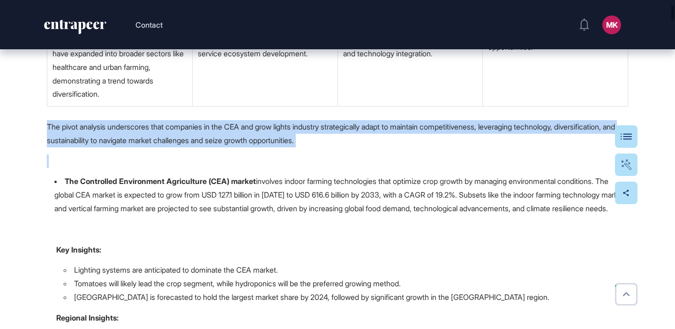
drag, startPoint x: 59, startPoint y: 139, endPoint x: 389, endPoint y: 158, distance: 330.5
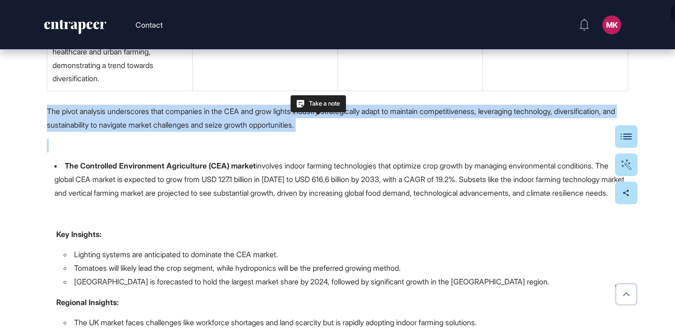
scroll to position [947, 0]
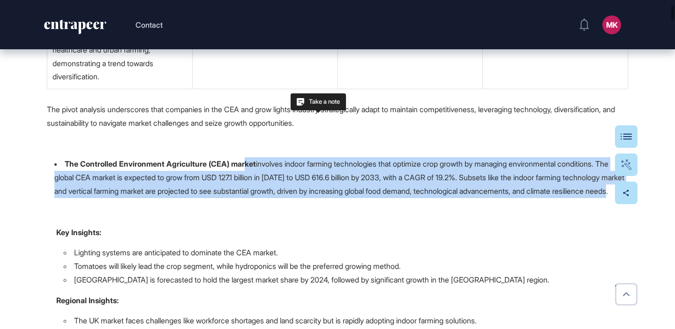
drag, startPoint x: 277, startPoint y: 172, endPoint x: 490, endPoint y: 216, distance: 217.3
click at [490, 197] on li "The Controlled Environment Agriculture (CEA) market involves indoor farming tec…" at bounding box center [341, 177] width 574 height 40
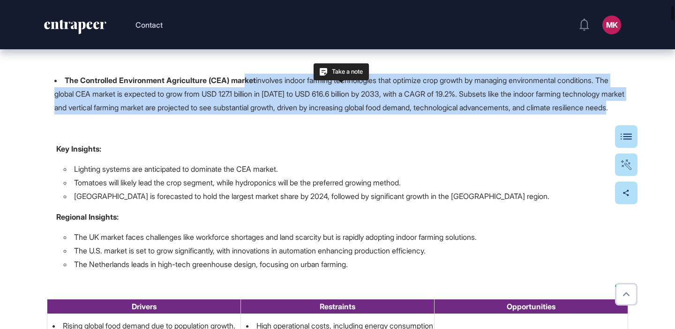
scroll to position [1039, 0]
